Goal: Book appointment/travel/reservation

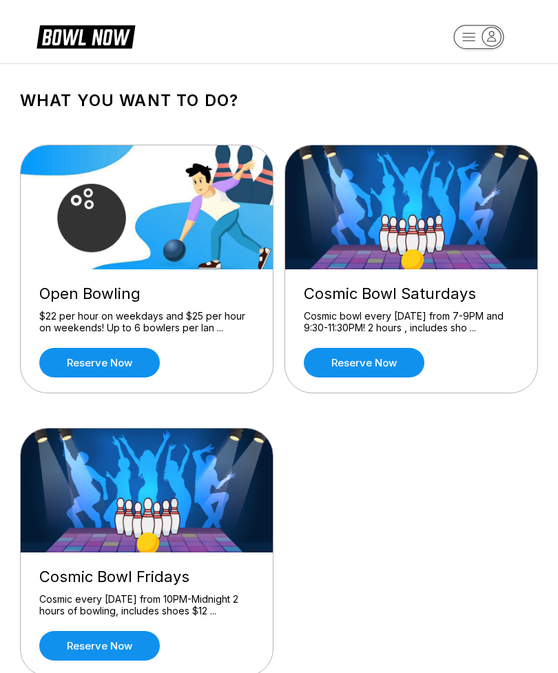
click at [68, 351] on link "Reserve now" at bounding box center [99, 363] width 121 height 30
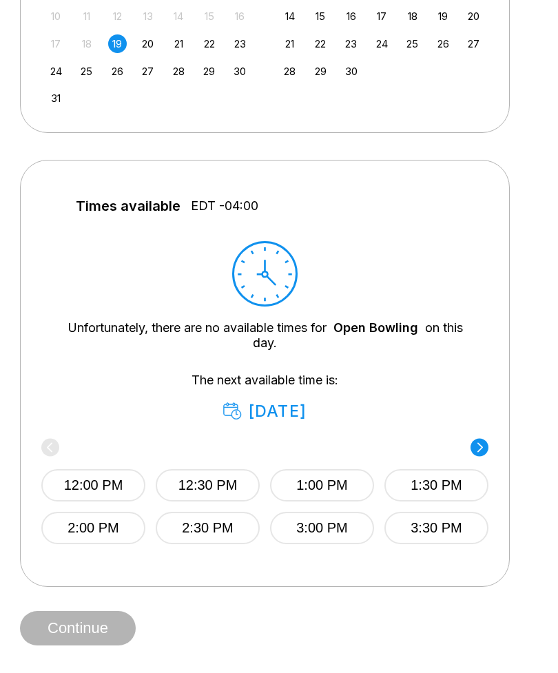
scroll to position [446, 0]
click at [486, 444] on circle at bounding box center [479, 446] width 18 height 18
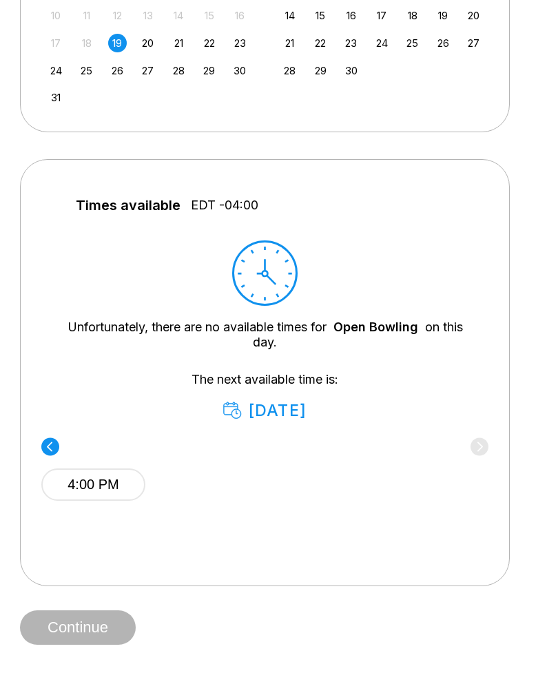
click at [57, 441] on circle at bounding box center [50, 446] width 18 height 18
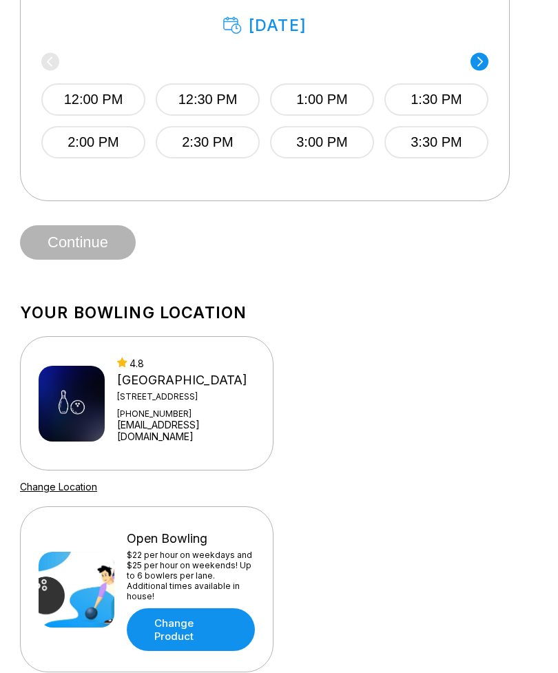
scroll to position [837, 0]
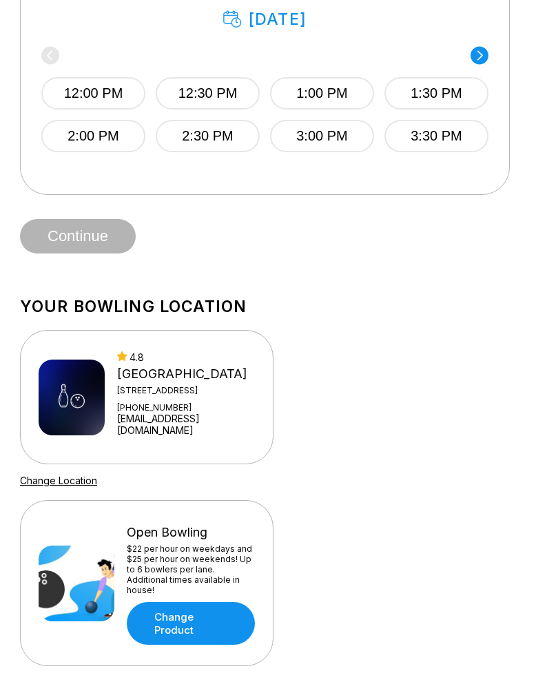
click at [81, 402] on img at bounding box center [72, 397] width 66 height 76
click at [88, 418] on img at bounding box center [72, 397] width 66 height 76
click at [74, 370] on img at bounding box center [72, 397] width 66 height 76
click at [141, 355] on div "4.8" at bounding box center [187, 357] width 140 height 12
click at [142, 382] on div "[GEOGRAPHIC_DATA]" at bounding box center [187, 373] width 140 height 15
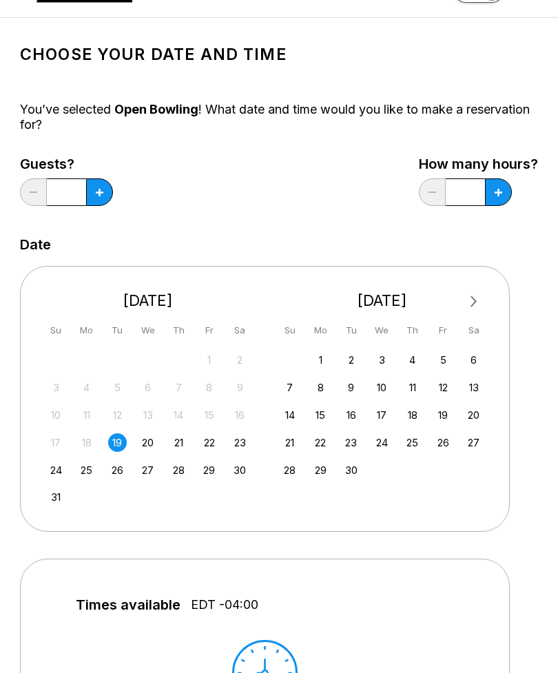
scroll to position [0, 0]
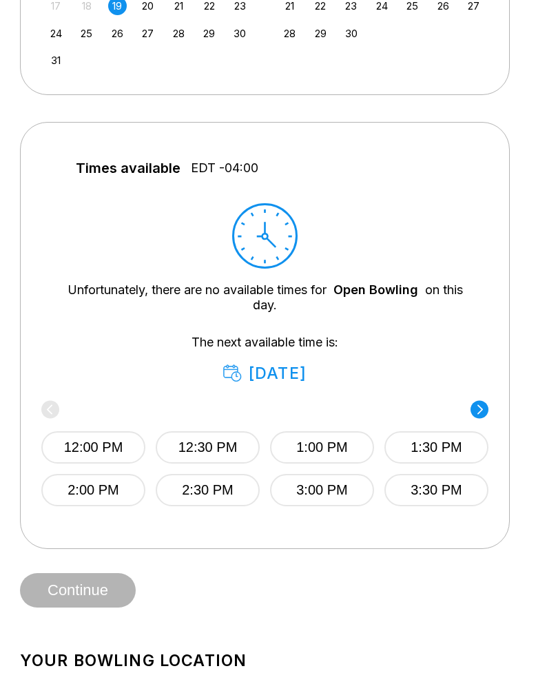
scroll to position [483, 0]
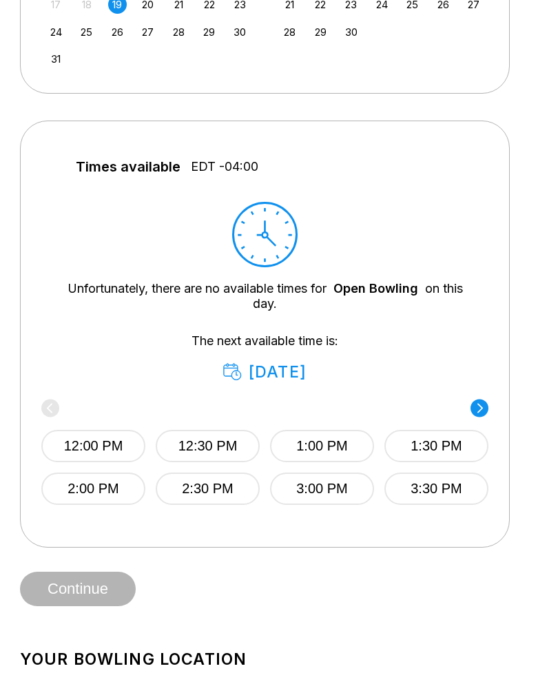
click at [483, 402] on circle at bounding box center [479, 408] width 18 height 18
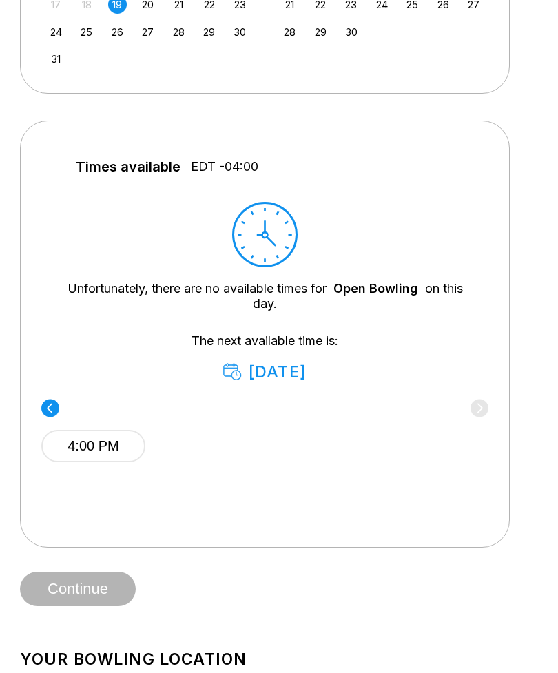
click at [43, 415] on icon at bounding box center [50, 408] width 18 height 19
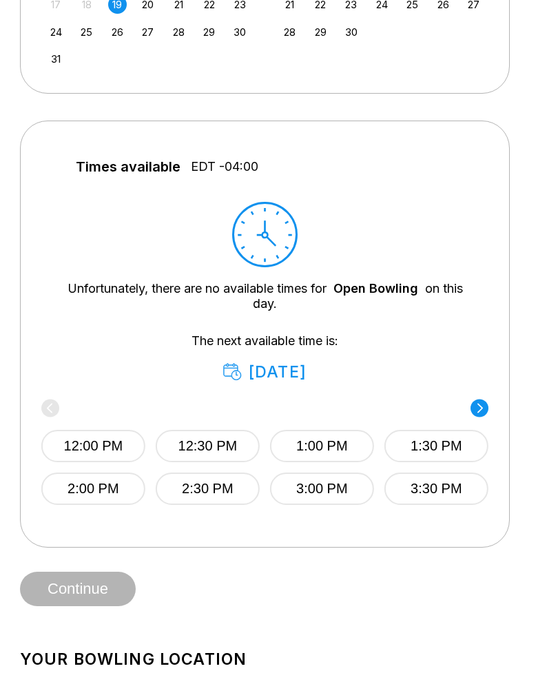
click at [487, 416] on icon at bounding box center [479, 408] width 18 height 19
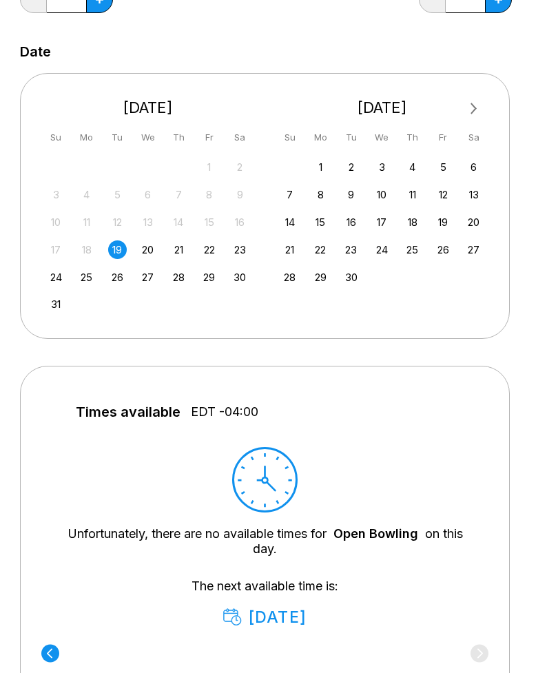
scroll to position [0, 0]
